Goal: Use online tool/utility: Utilize a website feature to perform a specific function

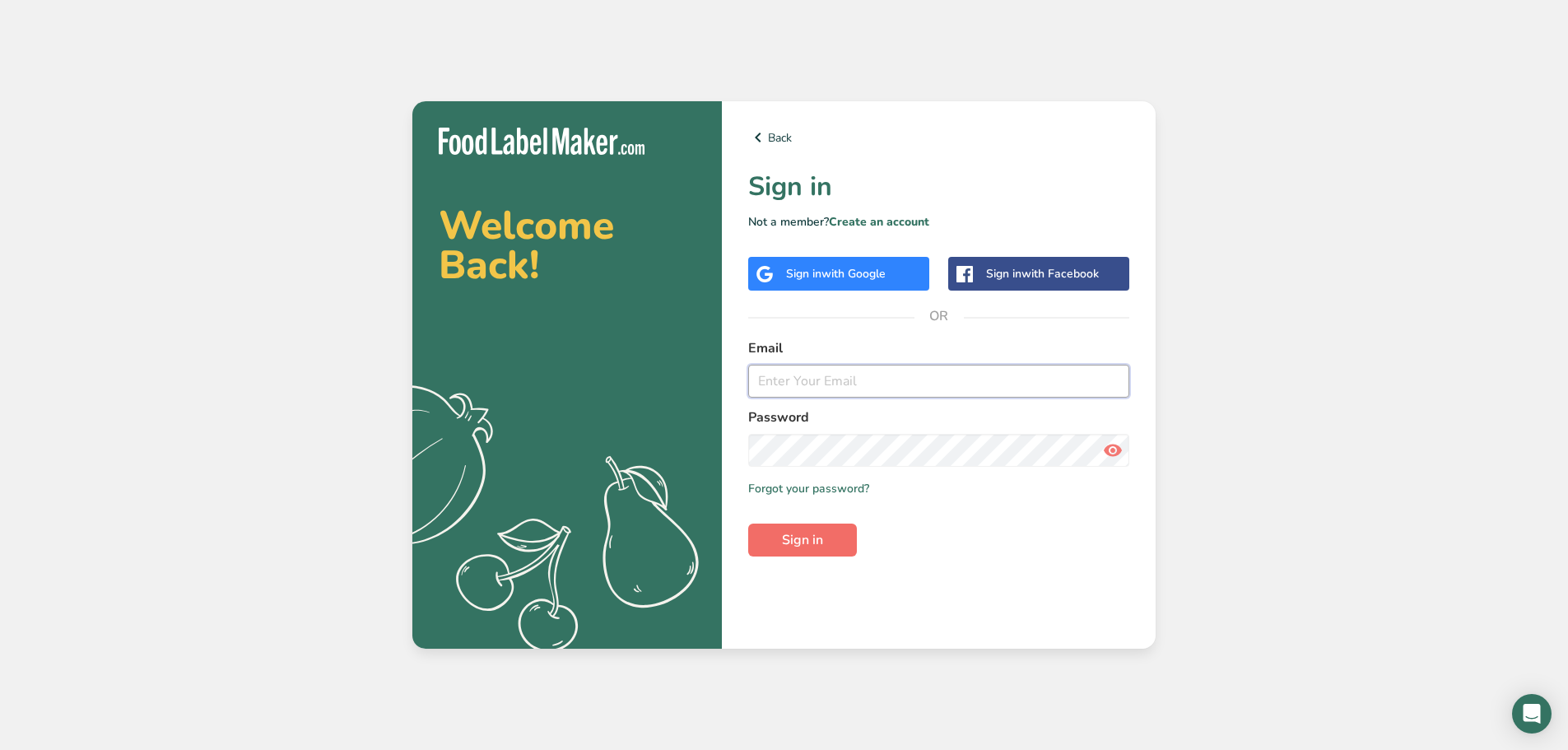
type input "[EMAIL_ADDRESS][DOMAIN_NAME]"
click at [813, 547] on span "Sign in" at bounding box center [802, 540] width 41 height 20
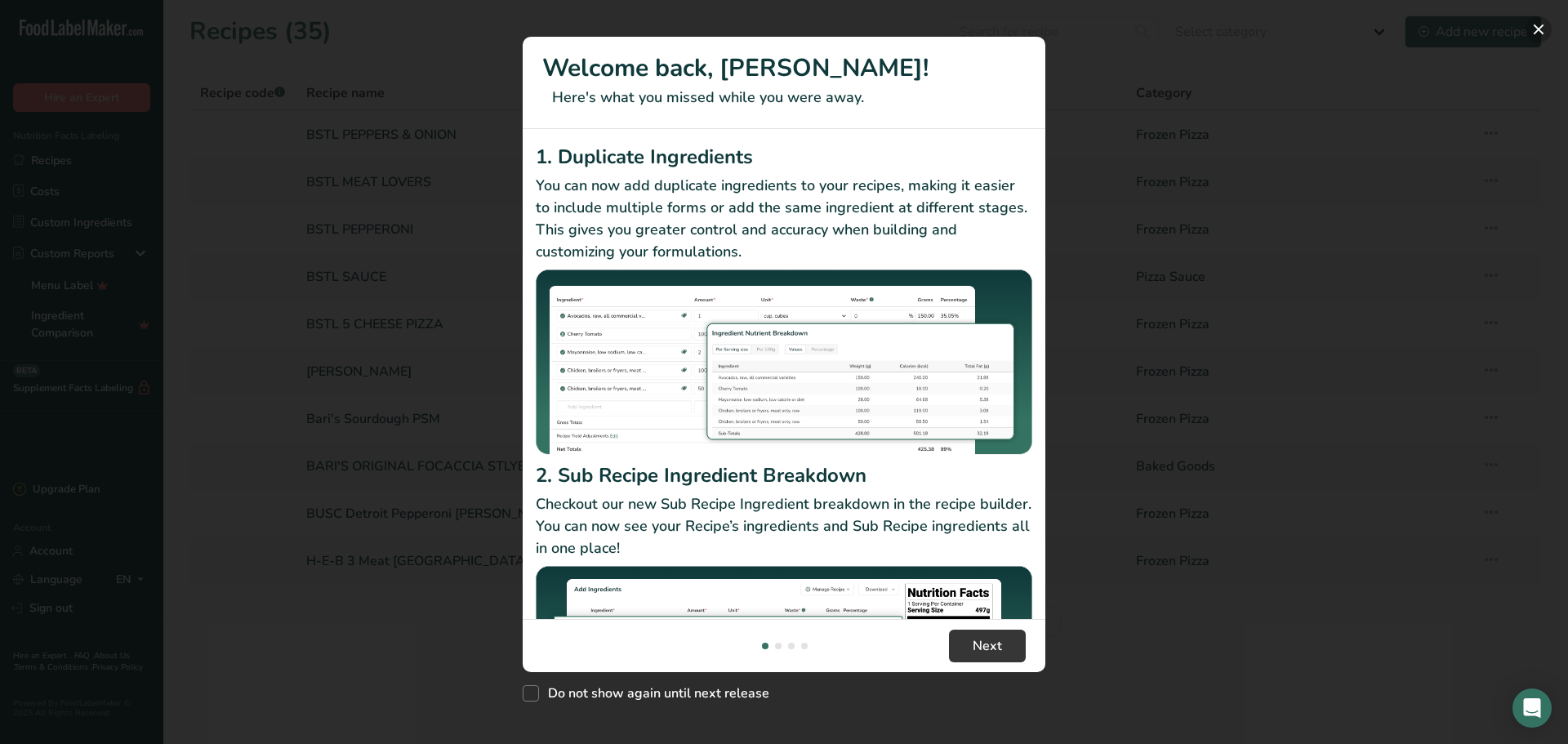
click at [1542, 32] on button "New Features" at bounding box center [1538, 29] width 26 height 26
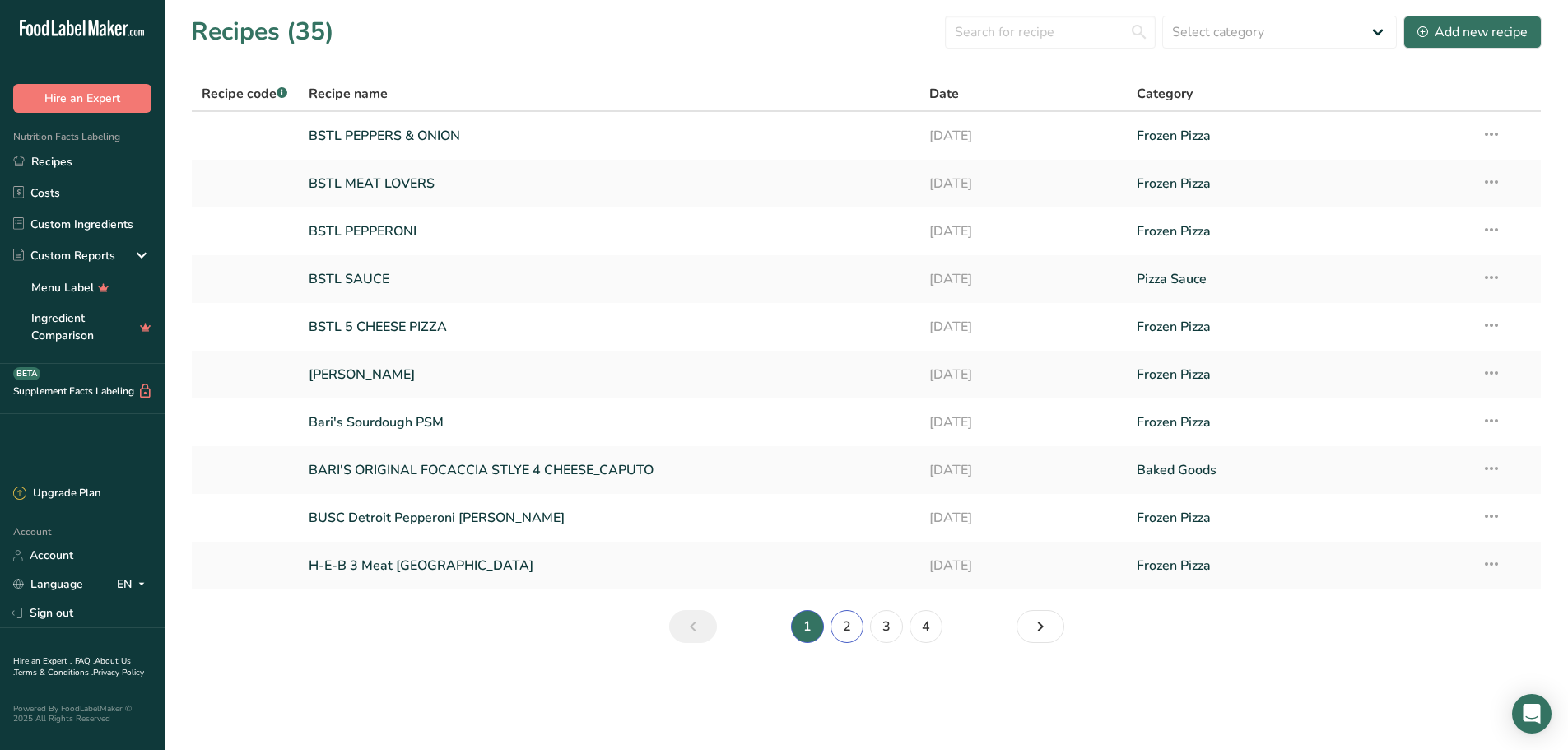
click at [847, 632] on link "2" at bounding box center [847, 627] width 33 height 33
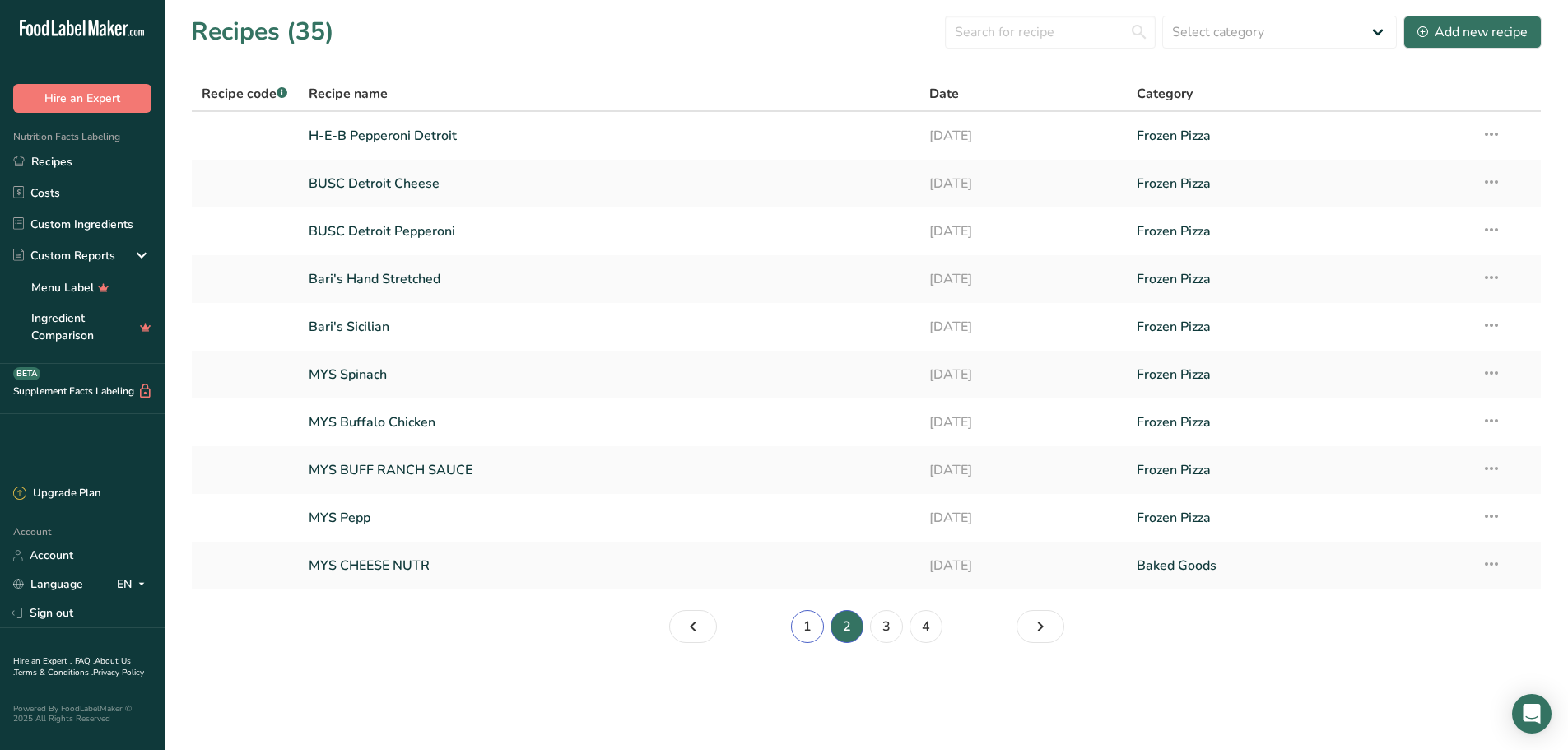
click at [805, 629] on link "1" at bounding box center [807, 627] width 33 height 33
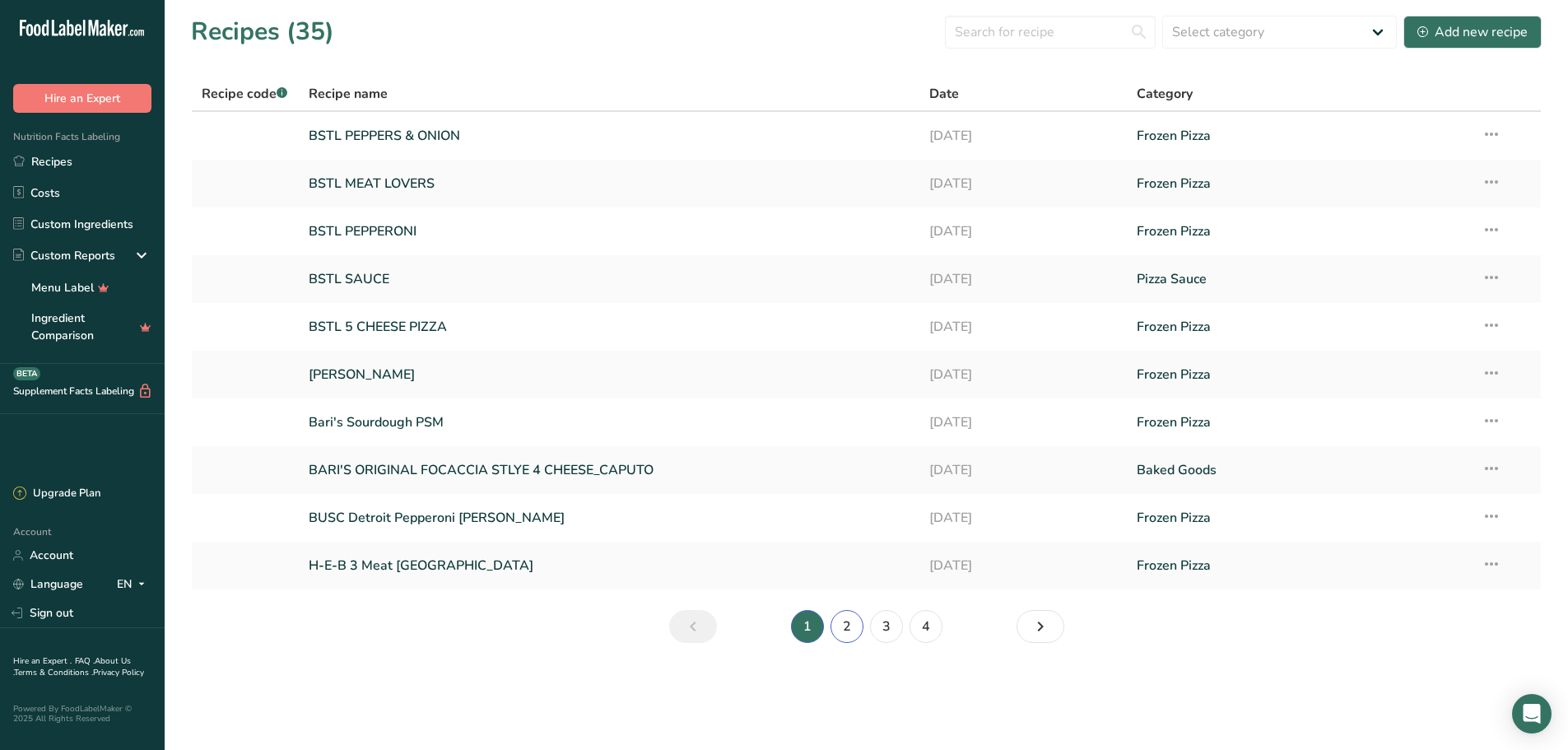
click at [855, 627] on link "2" at bounding box center [847, 627] width 33 height 33
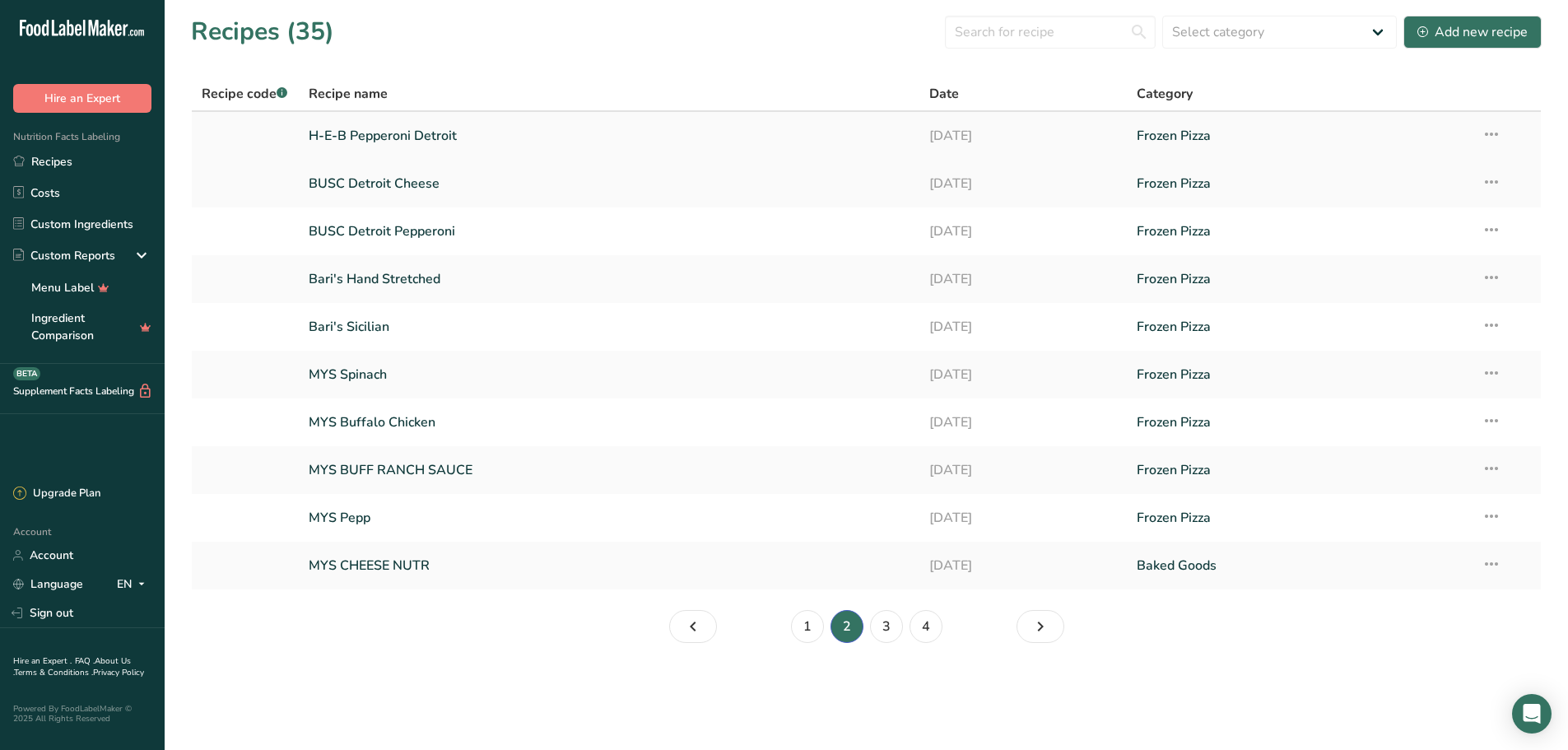
click at [421, 121] on link "H-E-B Pepperoni Detroit" at bounding box center [609, 136] width 602 height 35
click at [811, 615] on link "1" at bounding box center [807, 627] width 33 height 33
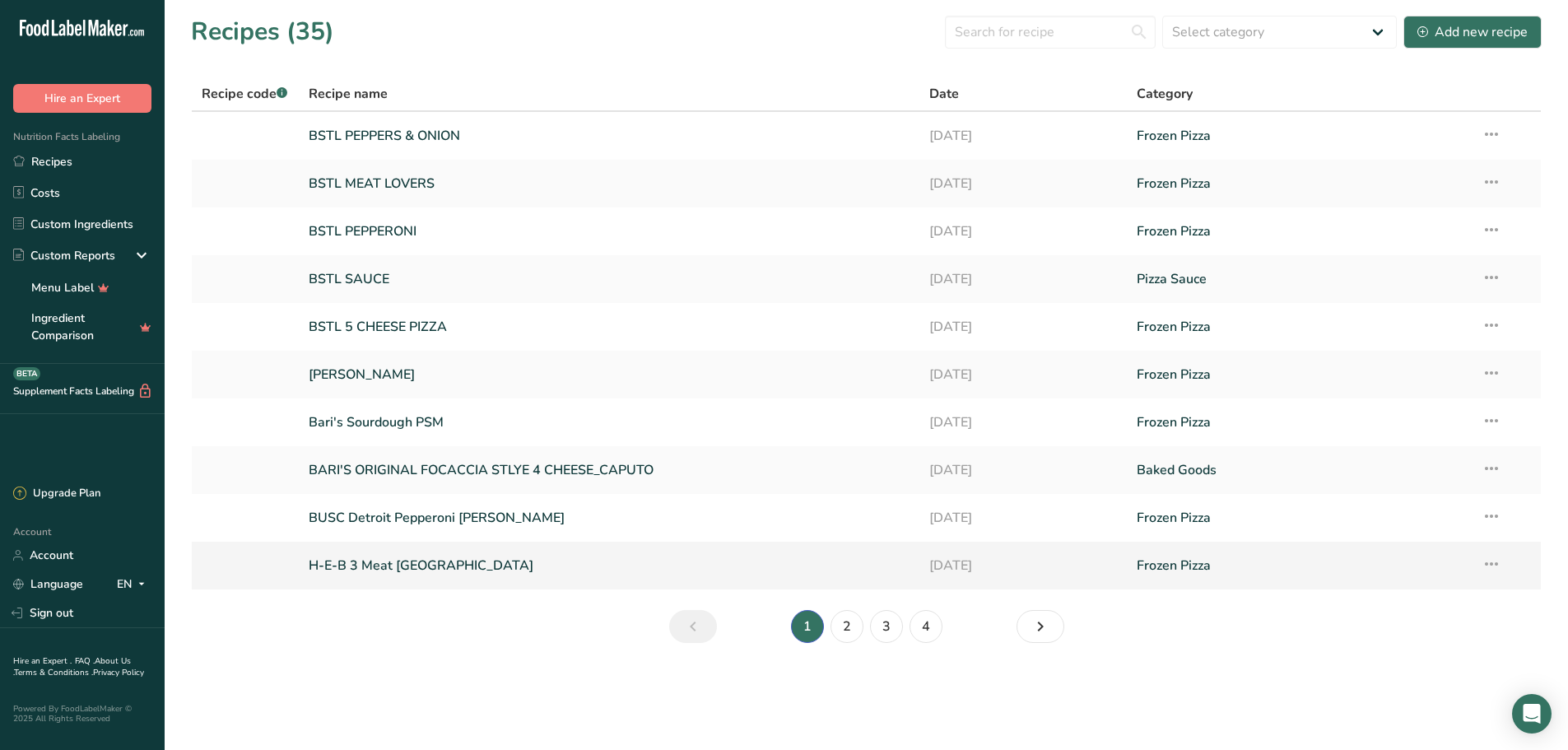
click at [420, 571] on link "H-E-B 3 Meat [GEOGRAPHIC_DATA]" at bounding box center [609, 565] width 602 height 35
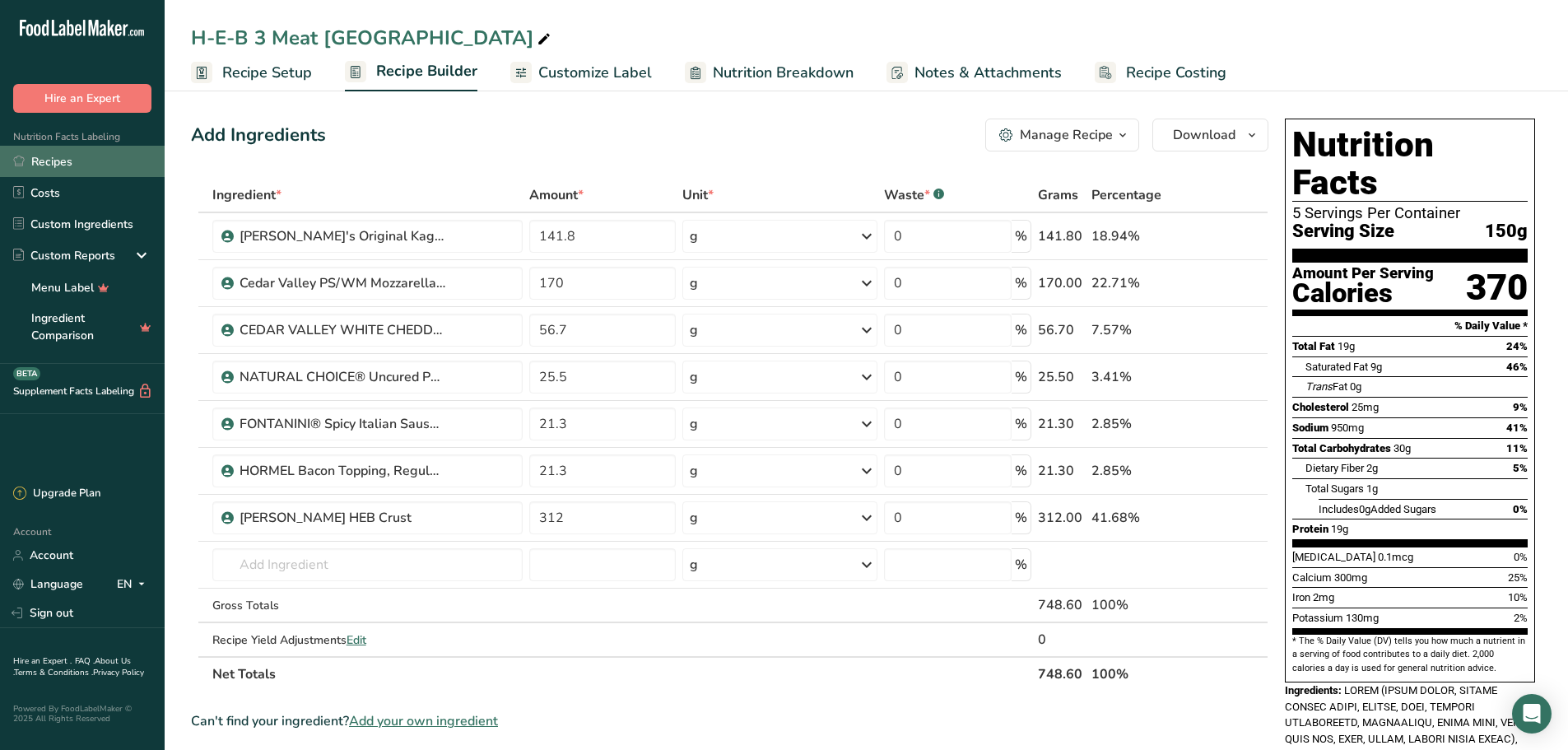
click at [74, 167] on link "Recipes" at bounding box center [82, 161] width 164 height 31
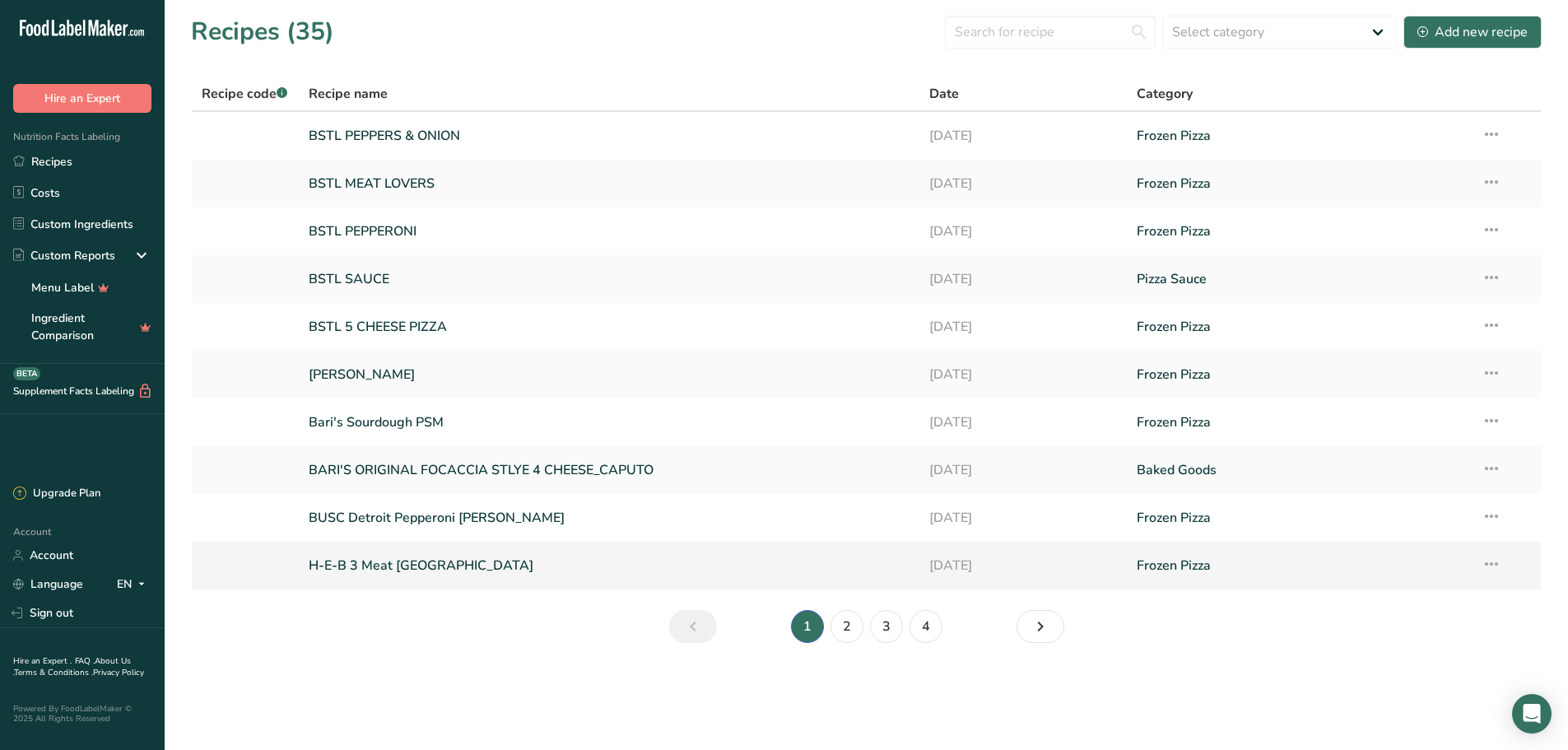
click at [392, 570] on link "H-E-B 3 Meat [GEOGRAPHIC_DATA]" at bounding box center [609, 565] width 602 height 35
click at [845, 634] on link "2" at bounding box center [847, 627] width 33 height 33
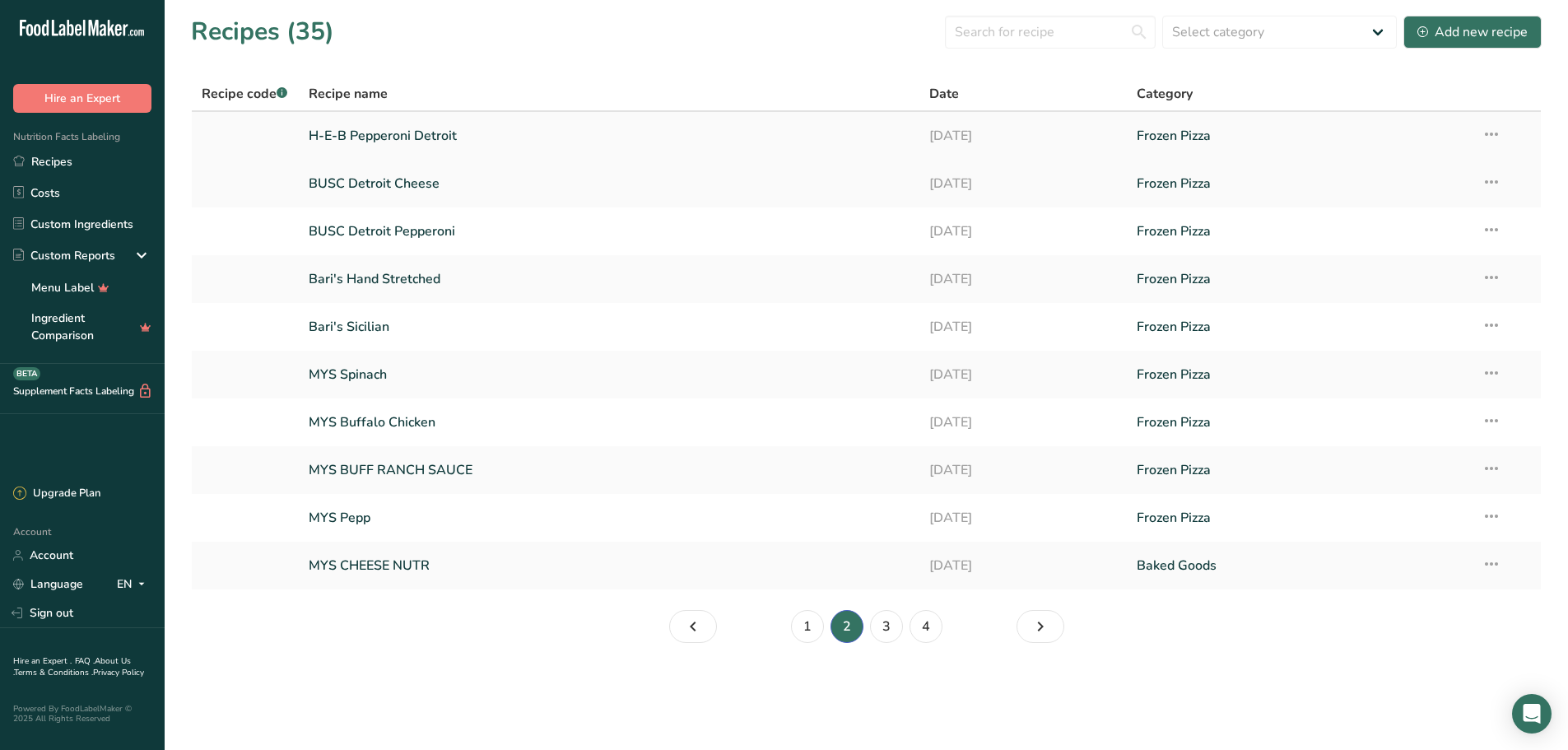
click at [417, 135] on link "H-E-B Pepperoni Detroit" at bounding box center [609, 136] width 602 height 35
